Goal: Information Seeking & Learning: Understand process/instructions

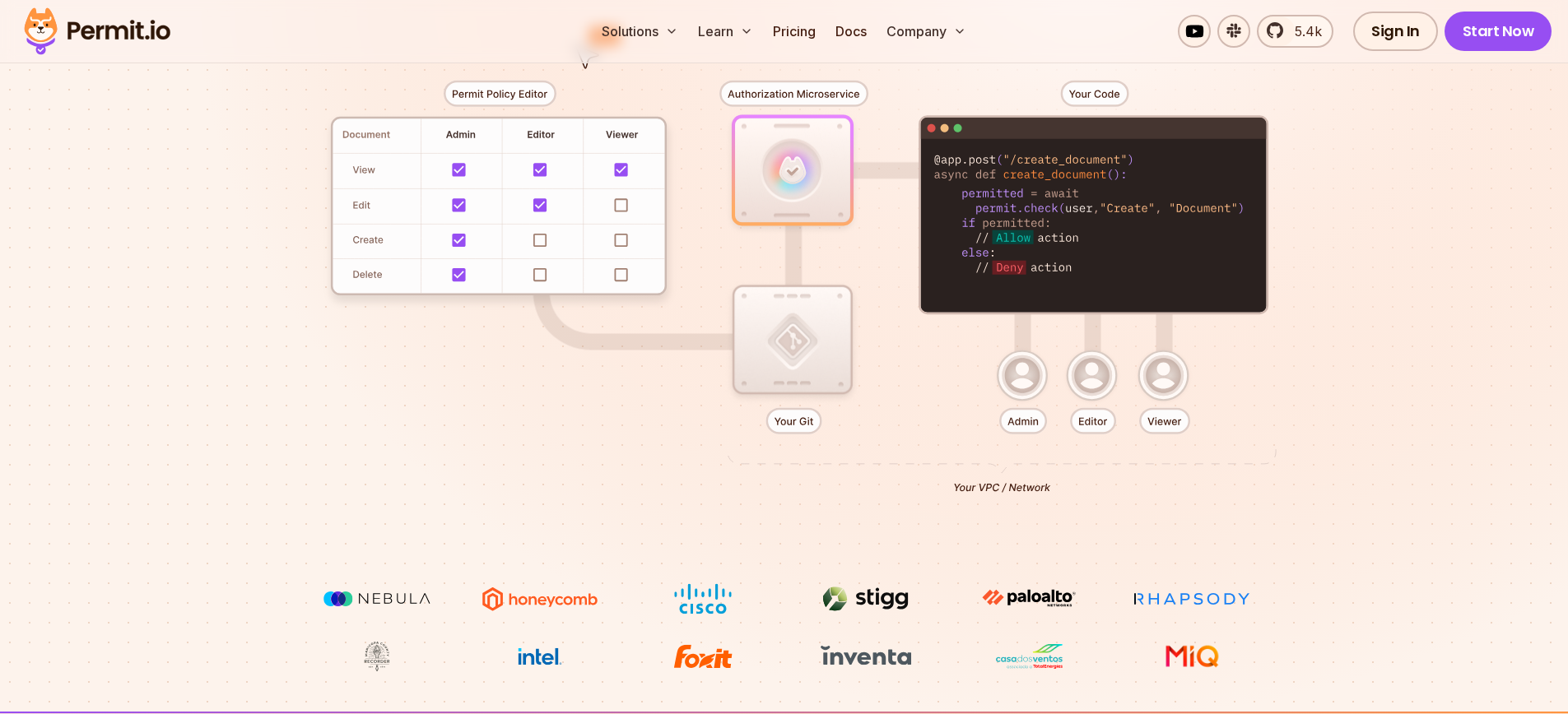
scroll to position [422, 0]
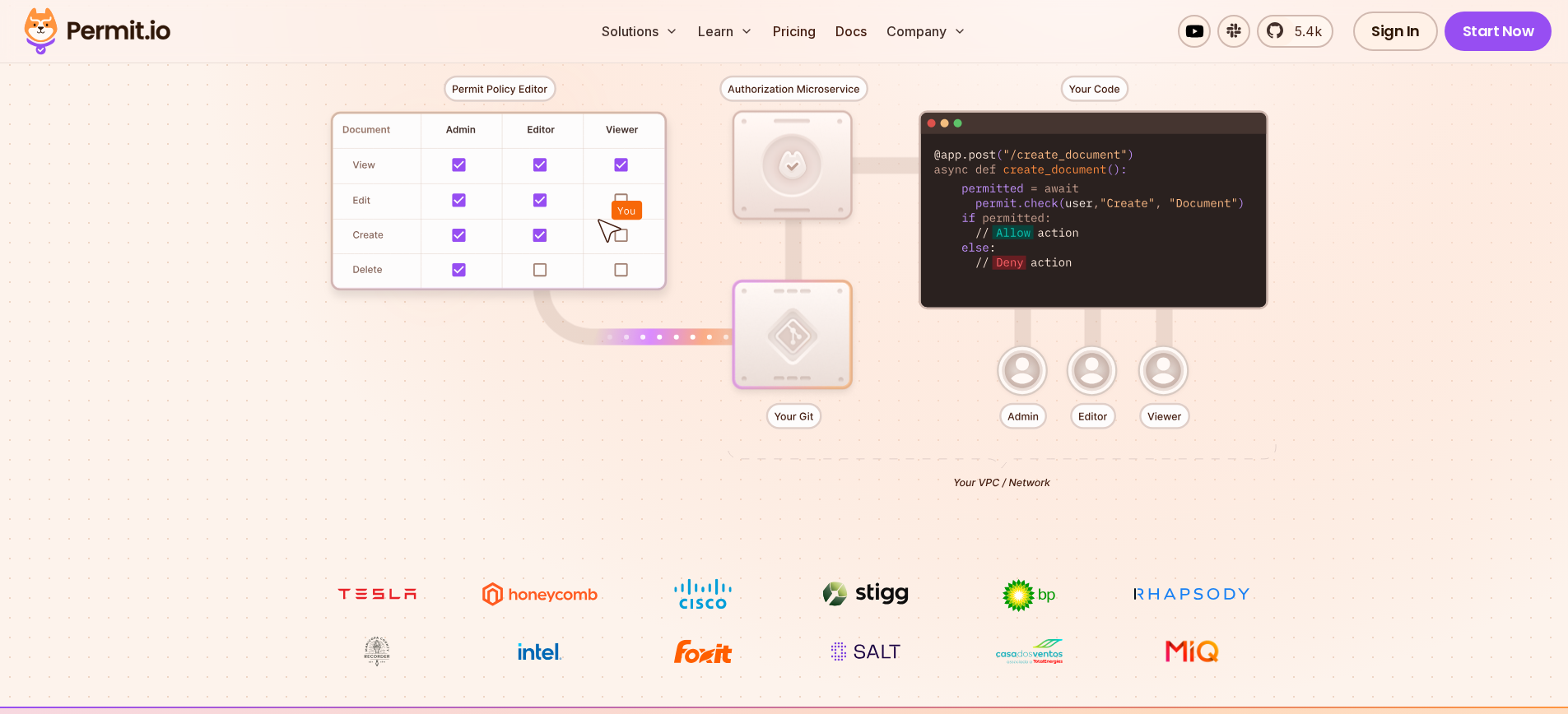
click at [1337, 354] on div at bounding box center [784, 276] width 1153 height 605
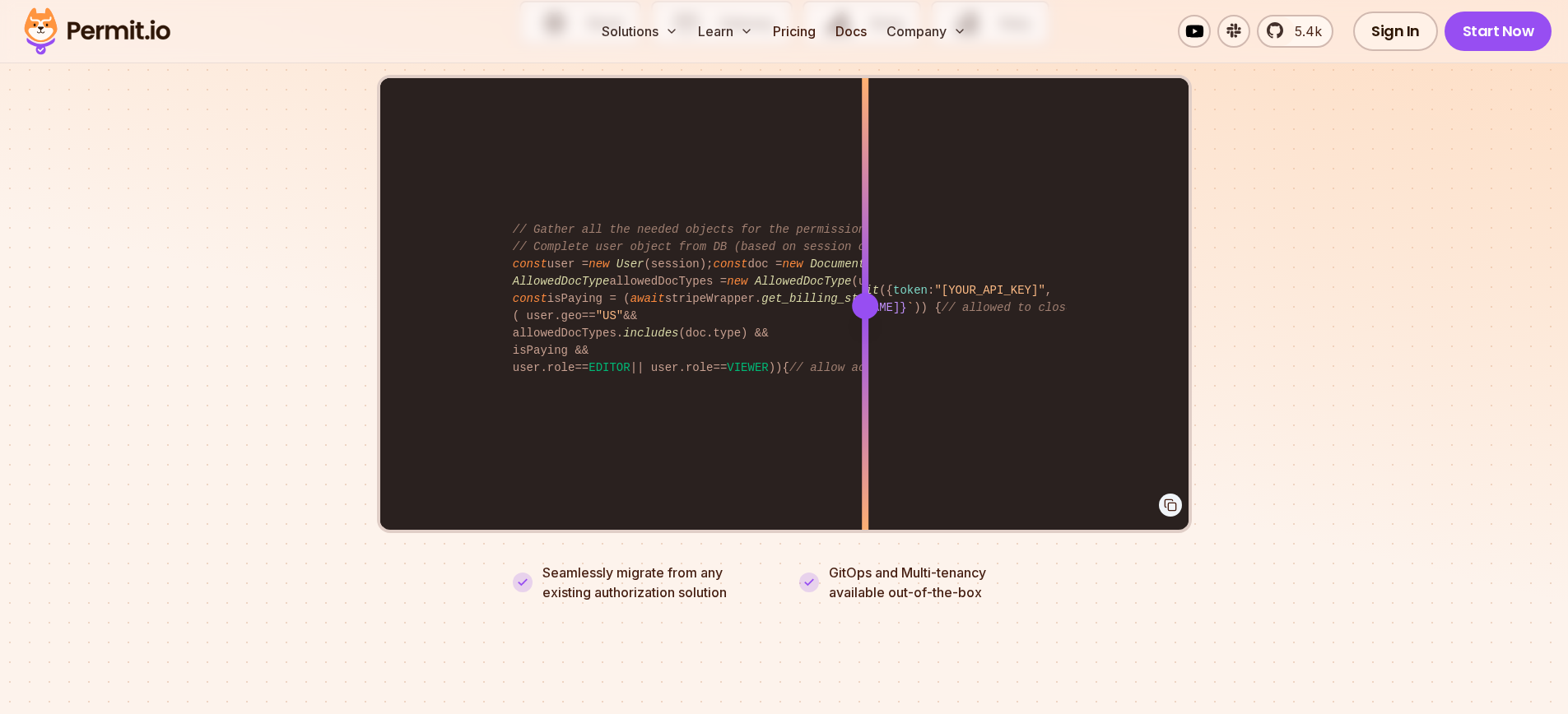
scroll to position [3399, 0]
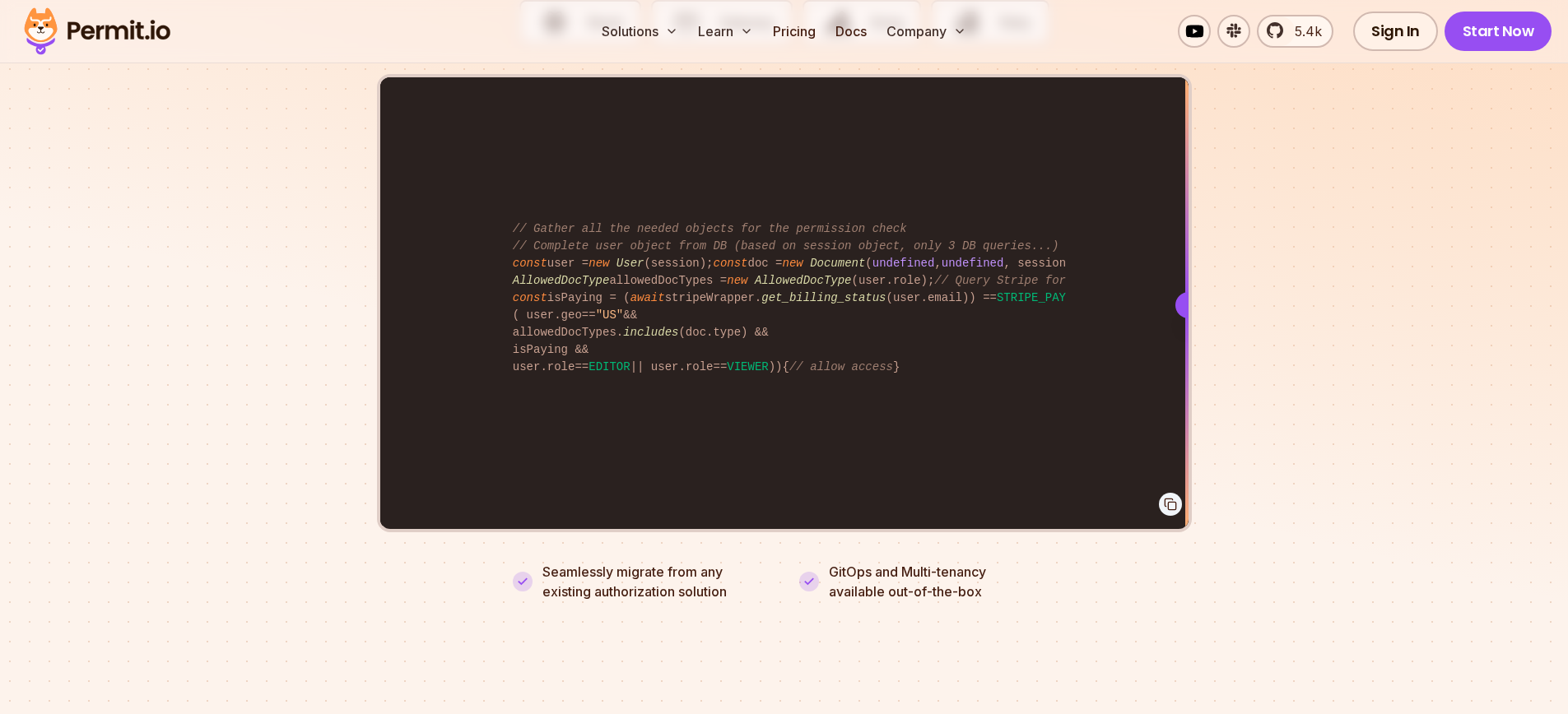
drag, startPoint x: 866, startPoint y: 285, endPoint x: 1275, endPoint y: 331, distance: 411.6
click at [1275, 331] on section "Fully functional authorization in 5 minutes Just add permit.check() to your cod…" at bounding box center [784, 166] width 1568 height 1027
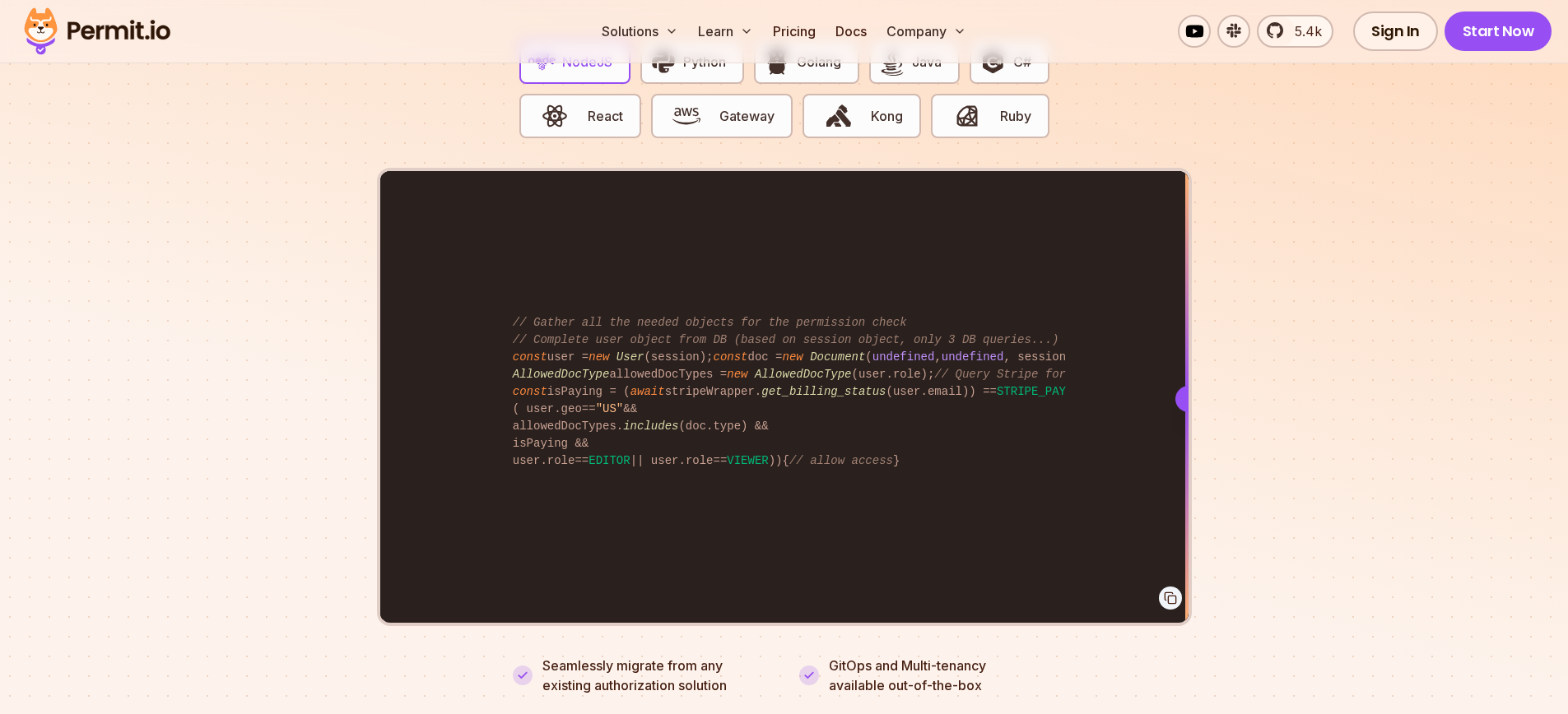
scroll to position [3305, 0]
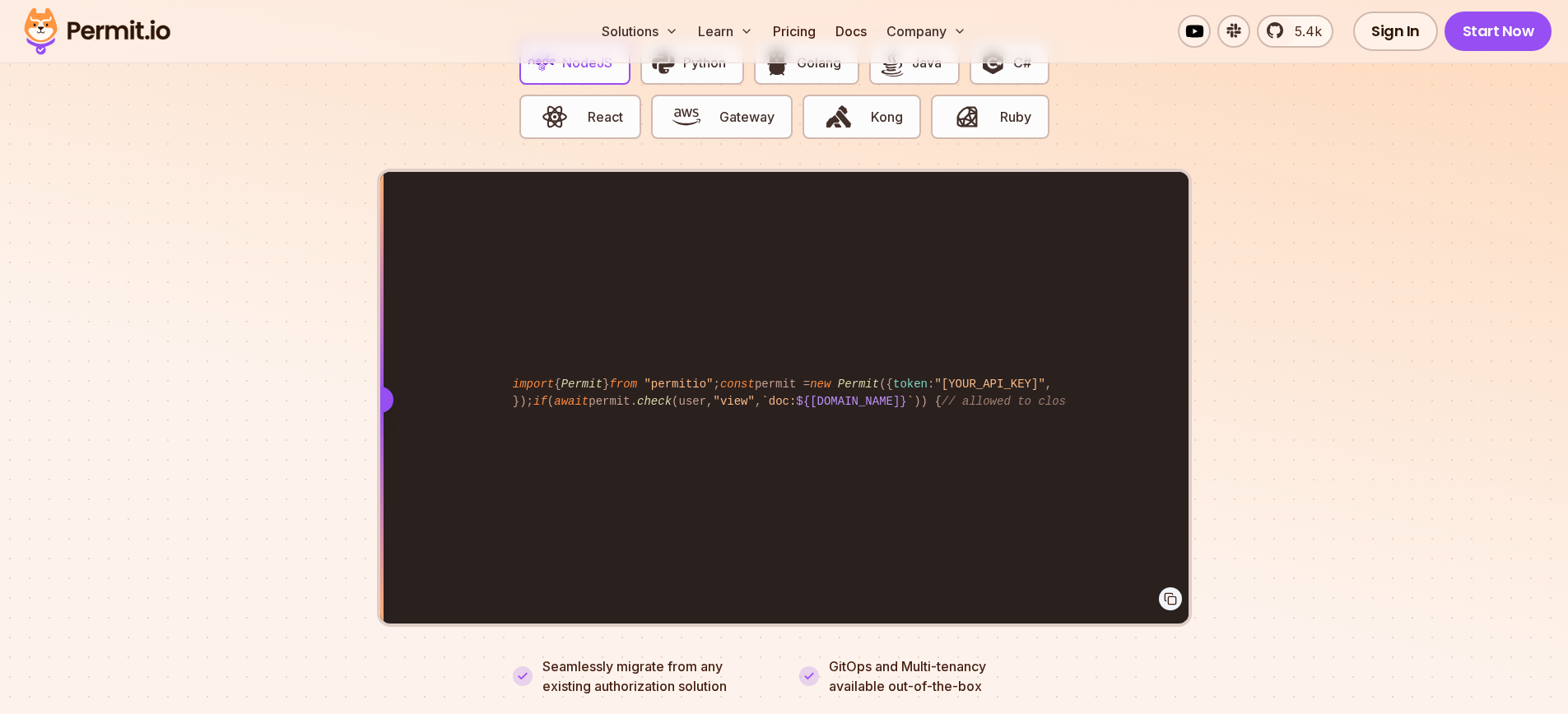
drag, startPoint x: 1181, startPoint y: 389, endPoint x: 288, endPoint y: 389, distance: 893.0
click at [288, 389] on section "Fully functional authorization in 5 minutes Just add permit.check() to your cod…" at bounding box center [784, 261] width 1568 height 1027
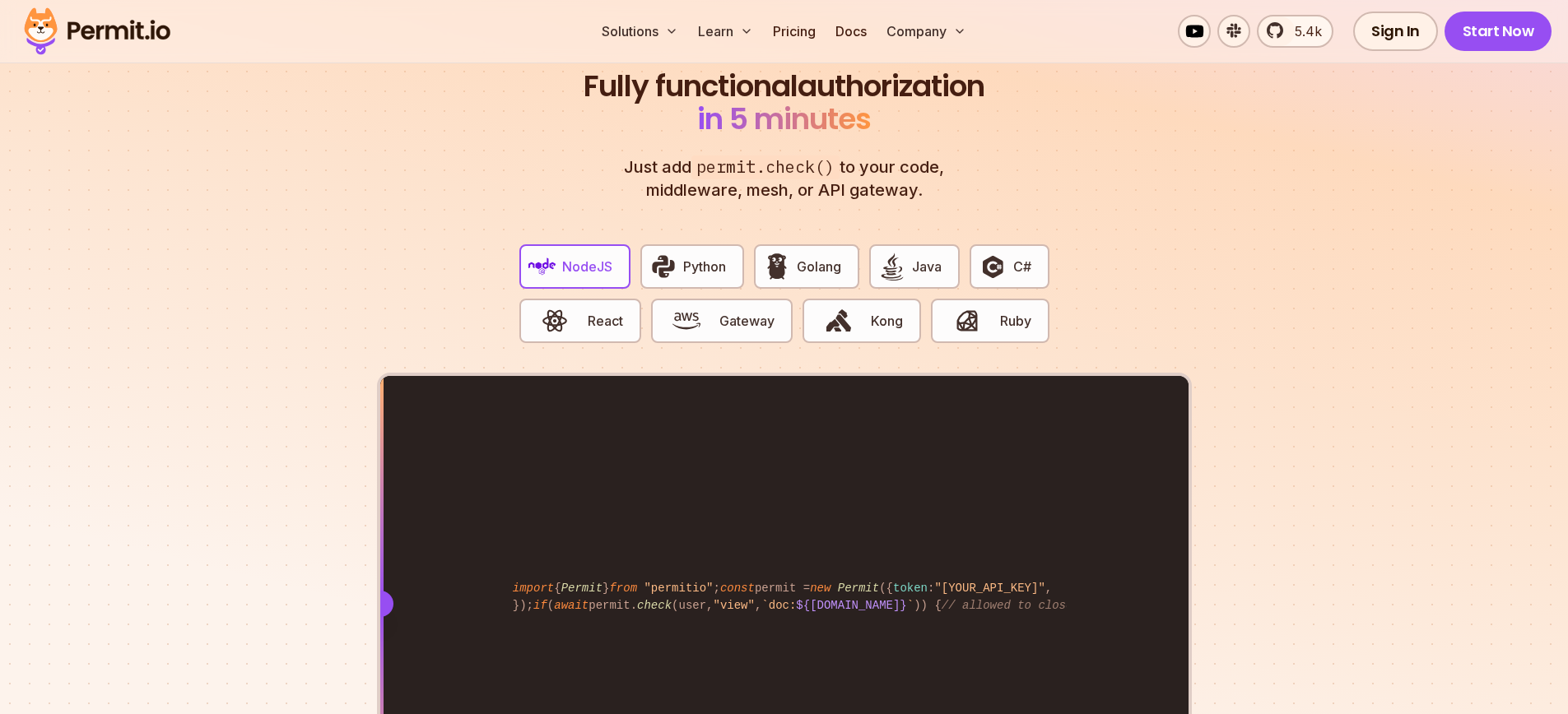
scroll to position [3104, 0]
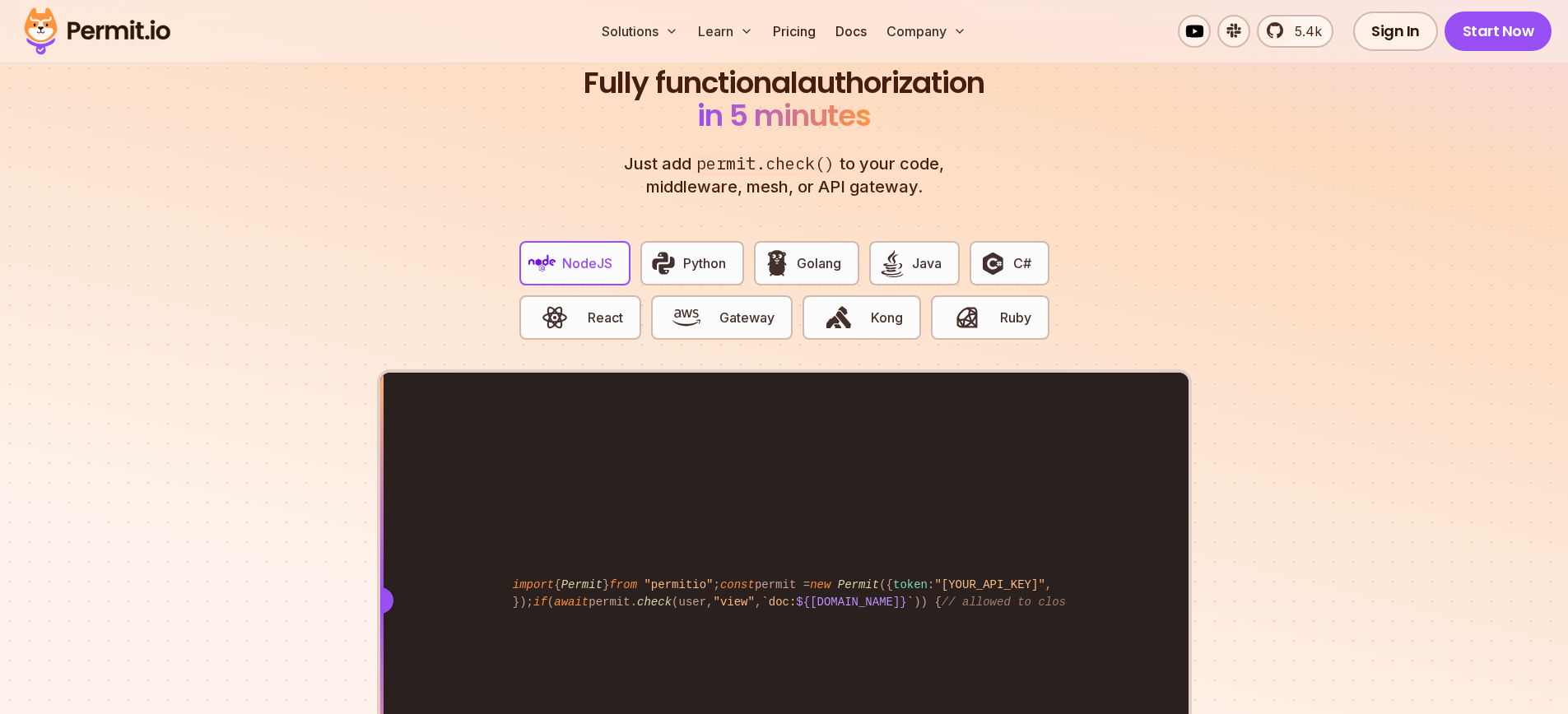
drag, startPoint x: 862, startPoint y: 475, endPoint x: 346, endPoint y: 463, distance: 516.1
click at [346, 463] on section "Fully functional authorization in 5 minutes Just add permit.check() to your cod…" at bounding box center [784, 462] width 1568 height 1027
click at [776, 296] on button "Gateway" at bounding box center [721, 317] width 141 height 45
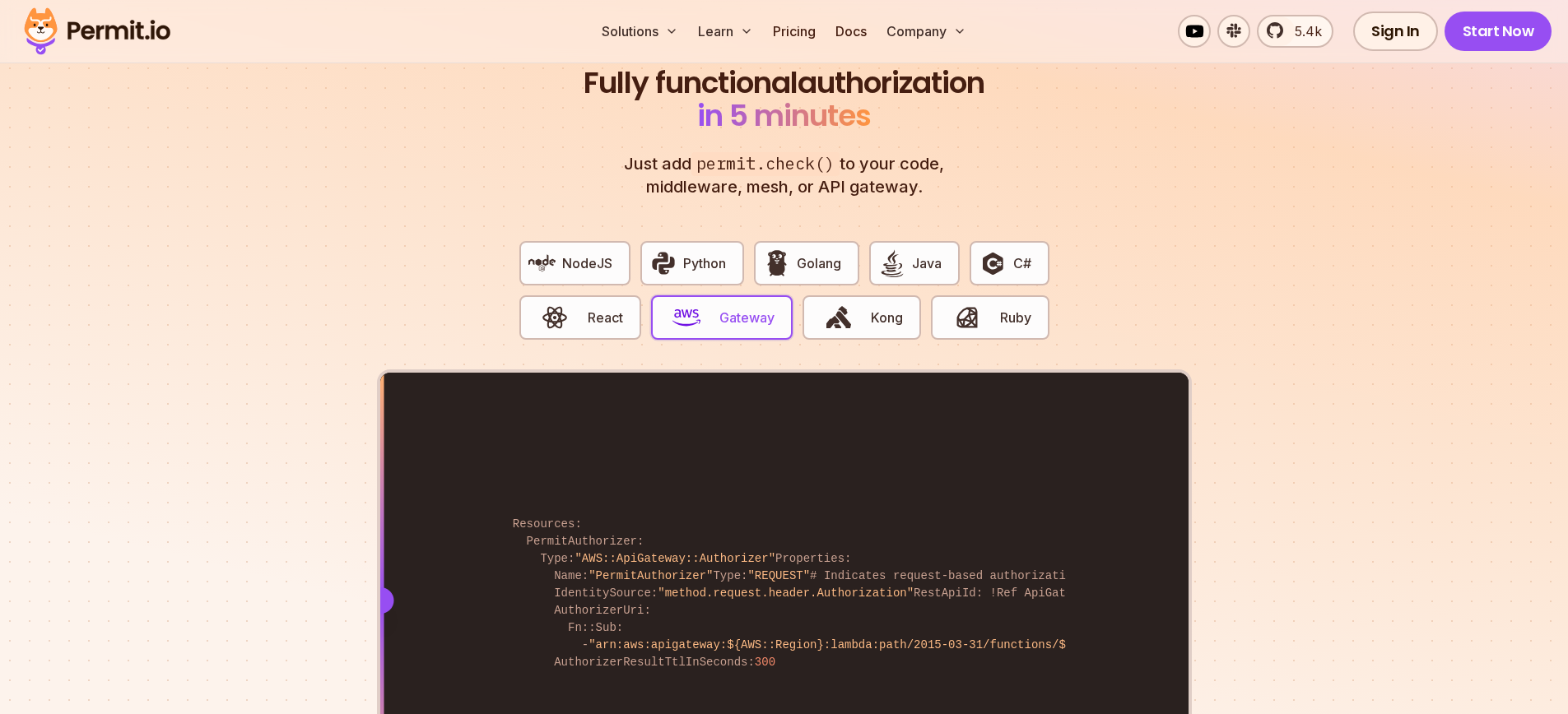
drag, startPoint x: 881, startPoint y: 576, endPoint x: 344, endPoint y: 580, distance: 537.0
click at [346, 581] on section "Fully functional authorization in 5 minutes Just add permit.check() to your cod…" at bounding box center [784, 462] width 1568 height 1027
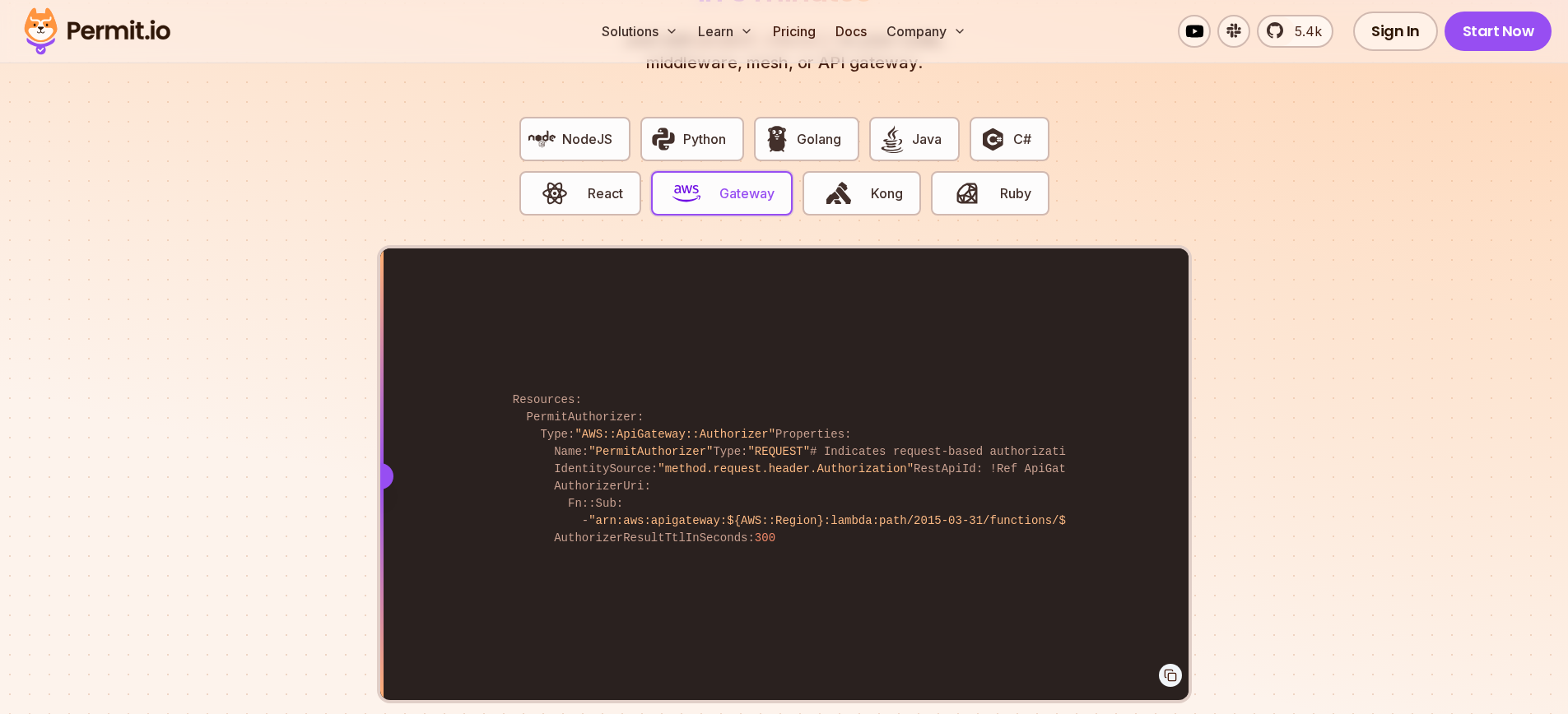
scroll to position [3229, 0]
click at [621, 184] on button "React" at bounding box center [580, 192] width 122 height 45
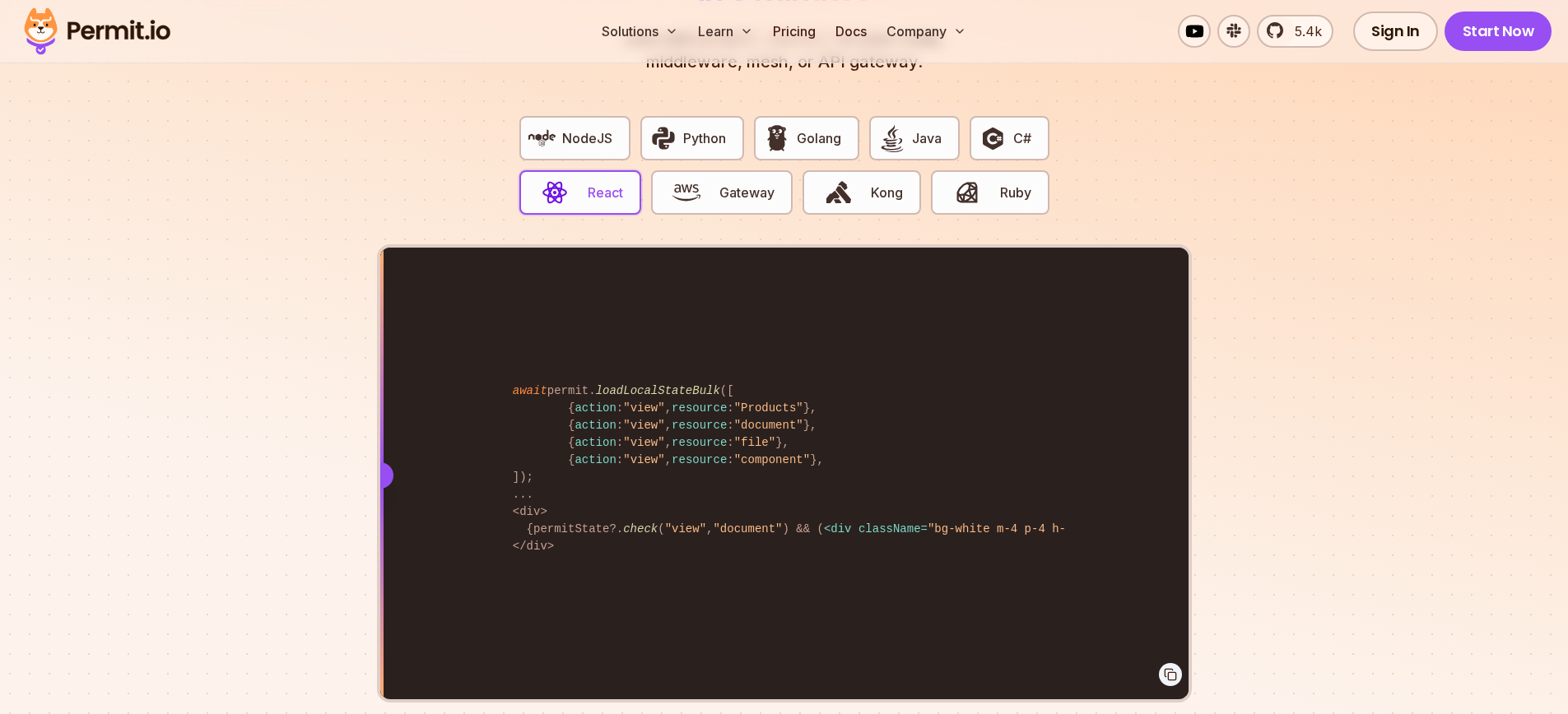
drag, startPoint x: 868, startPoint y: 453, endPoint x: 215, endPoint y: 453, distance: 653.0
click at [215, 453] on section "Fully functional authorization in 5 minutes Just add permit.check() to your cod…" at bounding box center [784, 336] width 1568 height 1027
click at [755, 375] on div "await permit. loadLocalStateBulk ([ { action : "view" , resource : "Products" }…" at bounding box center [784, 474] width 808 height 454
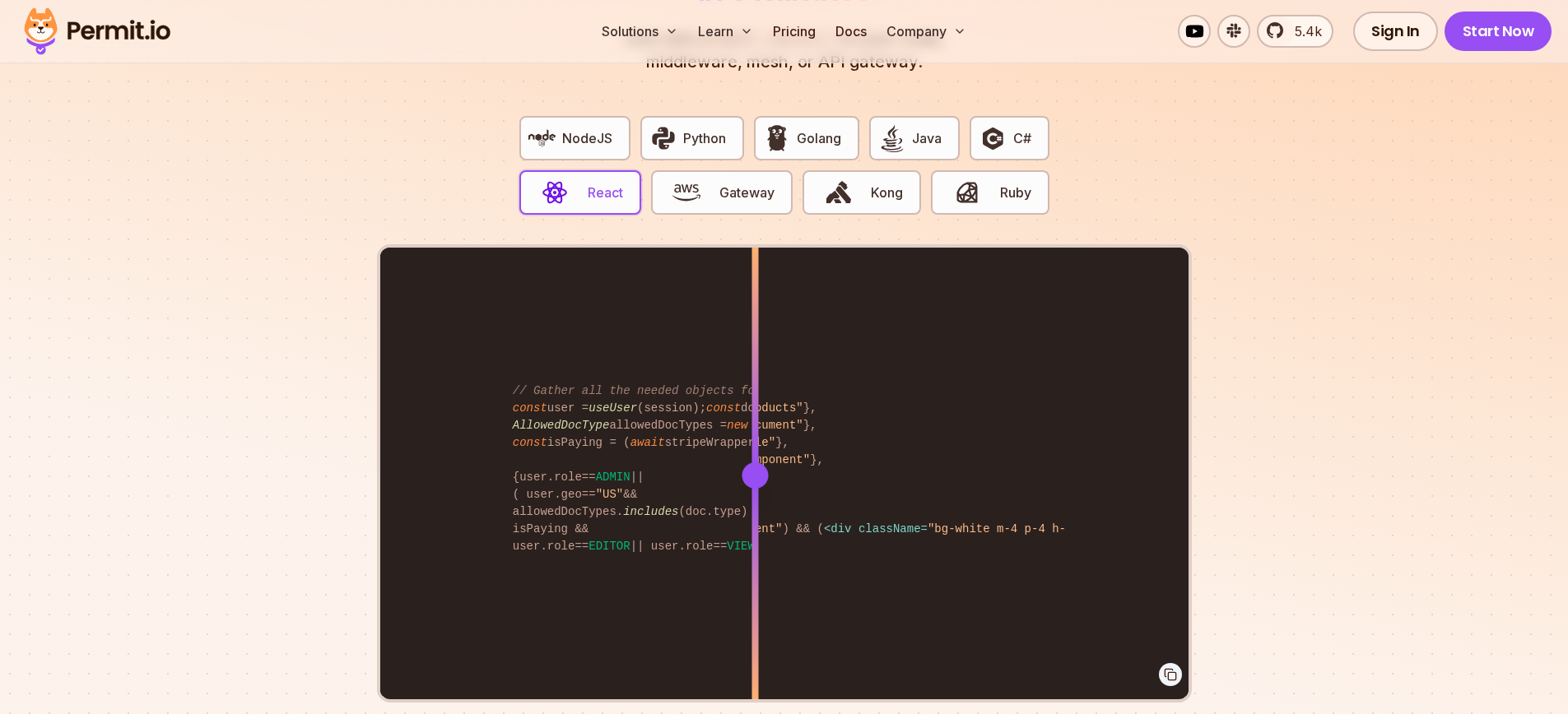
click at [756, 365] on div at bounding box center [754, 361] width 7 height 227
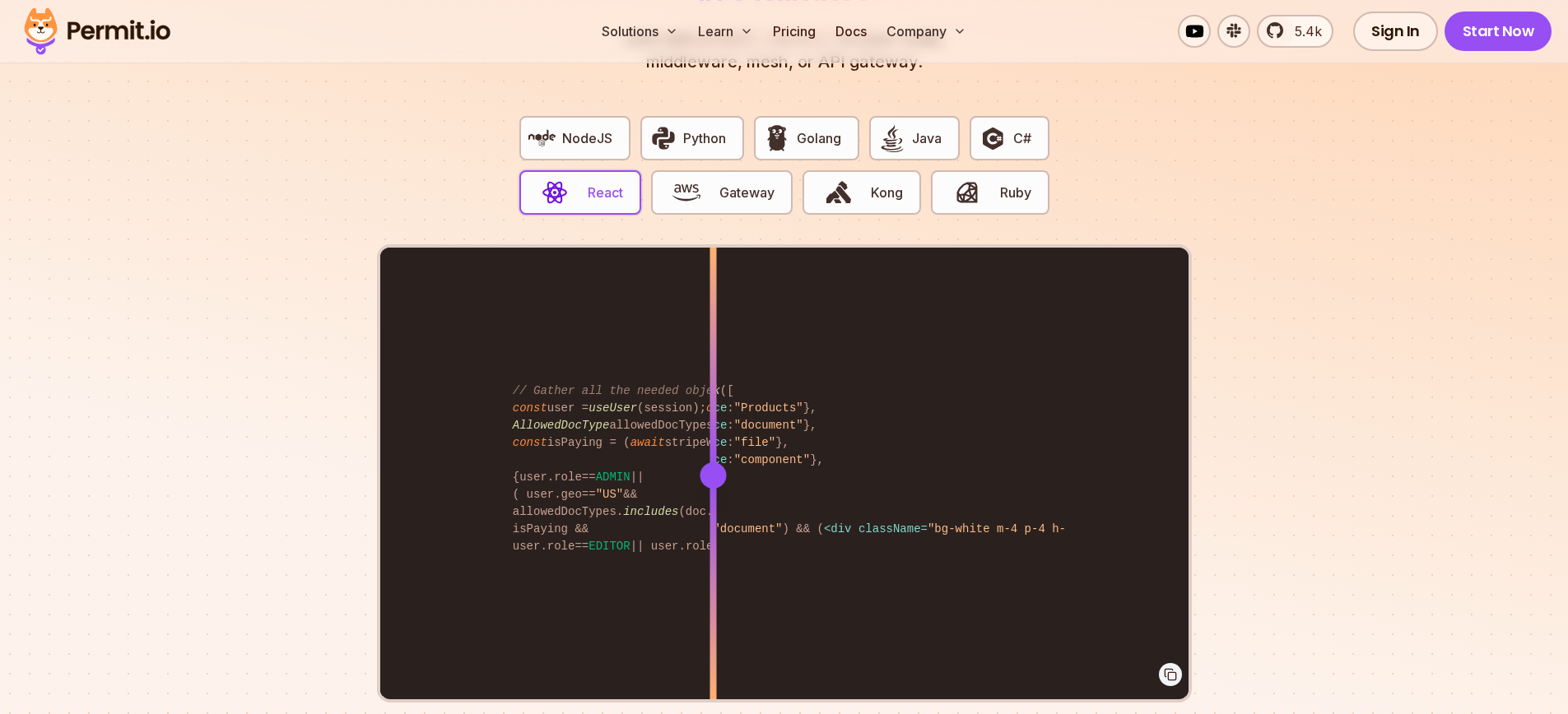
drag, startPoint x: 712, startPoint y: 370, endPoint x: 193, endPoint y: 423, distance: 521.7
click at [177, 427] on section "Fully functional authorization in 5 minutes Just add permit.check() to your cod…" at bounding box center [784, 336] width 1568 height 1027
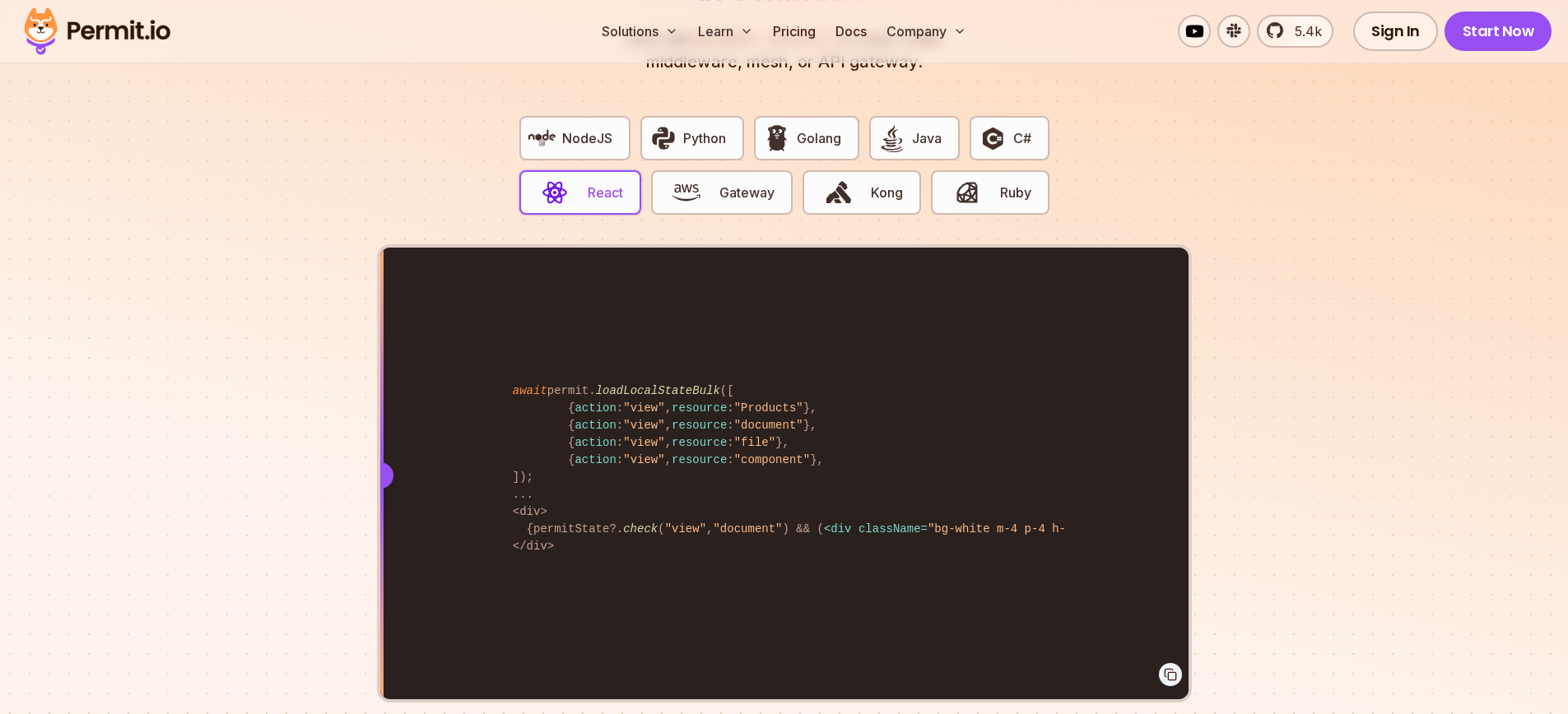
click at [705, 349] on div "await permit. loadLocalStateBulk ([ { action : "view" , resource : "Products" }…" at bounding box center [784, 474] width 808 height 454
drag, startPoint x: 653, startPoint y: 360, endPoint x: 263, endPoint y: 394, distance: 391.5
click at [263, 394] on section "Fully functional authorization in 5 minutes Just add permit.check() to your cod…" at bounding box center [784, 336] width 1568 height 1027
